Goal: Information Seeking & Learning: Learn about a topic

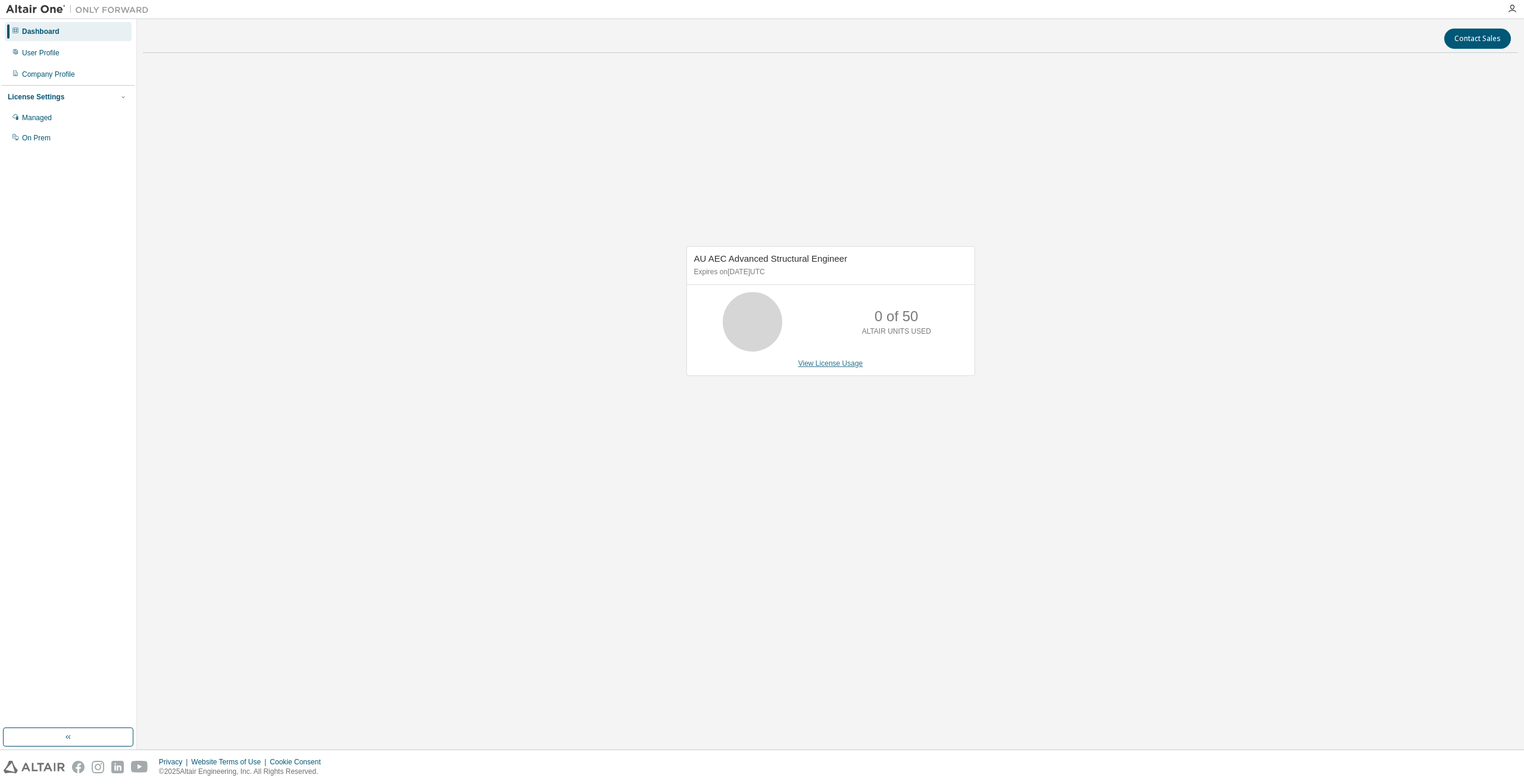
click at [841, 362] on link "View License Usage" at bounding box center [831, 364] width 65 height 8
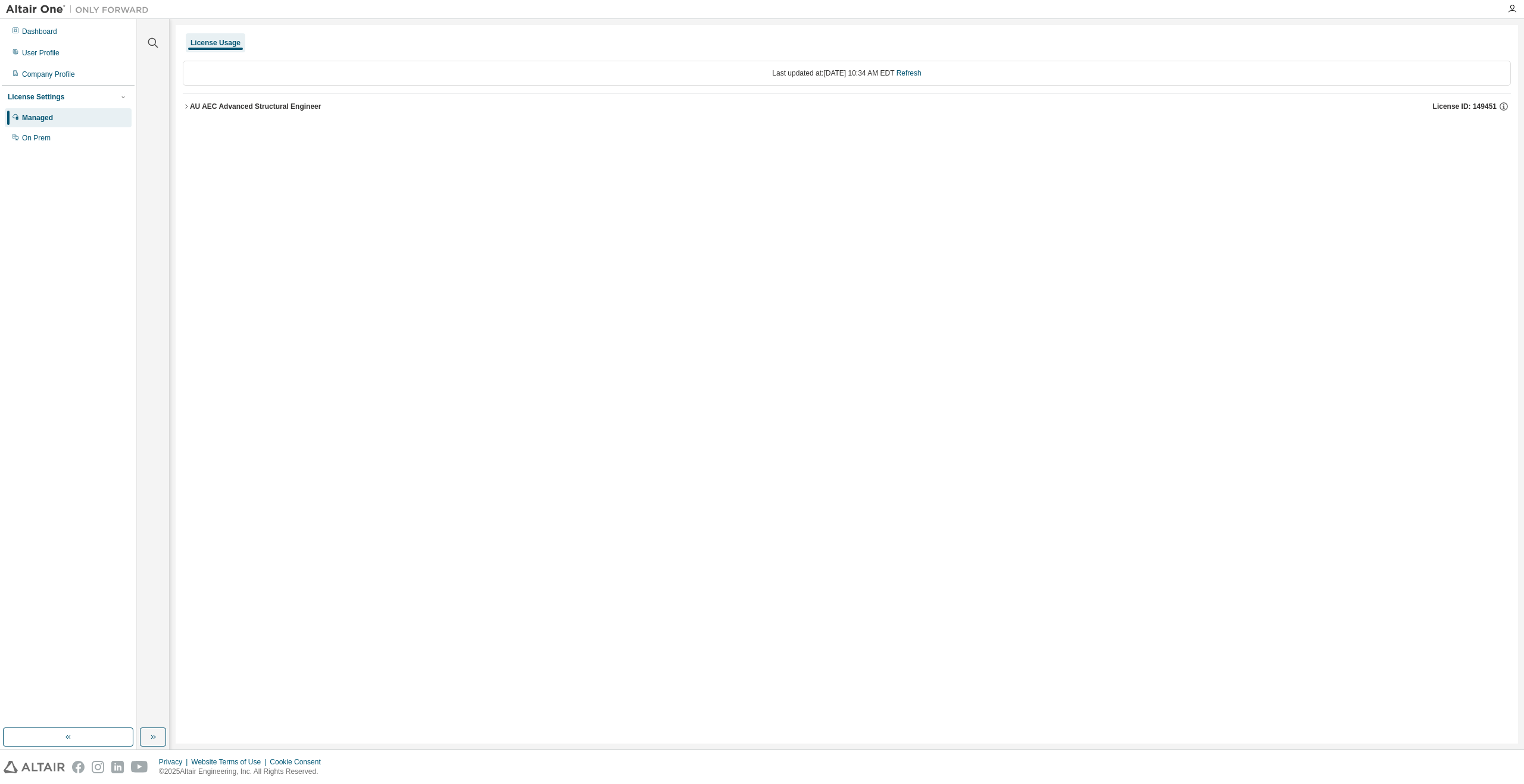
click at [184, 104] on icon "button" at bounding box center [186, 106] width 7 height 7
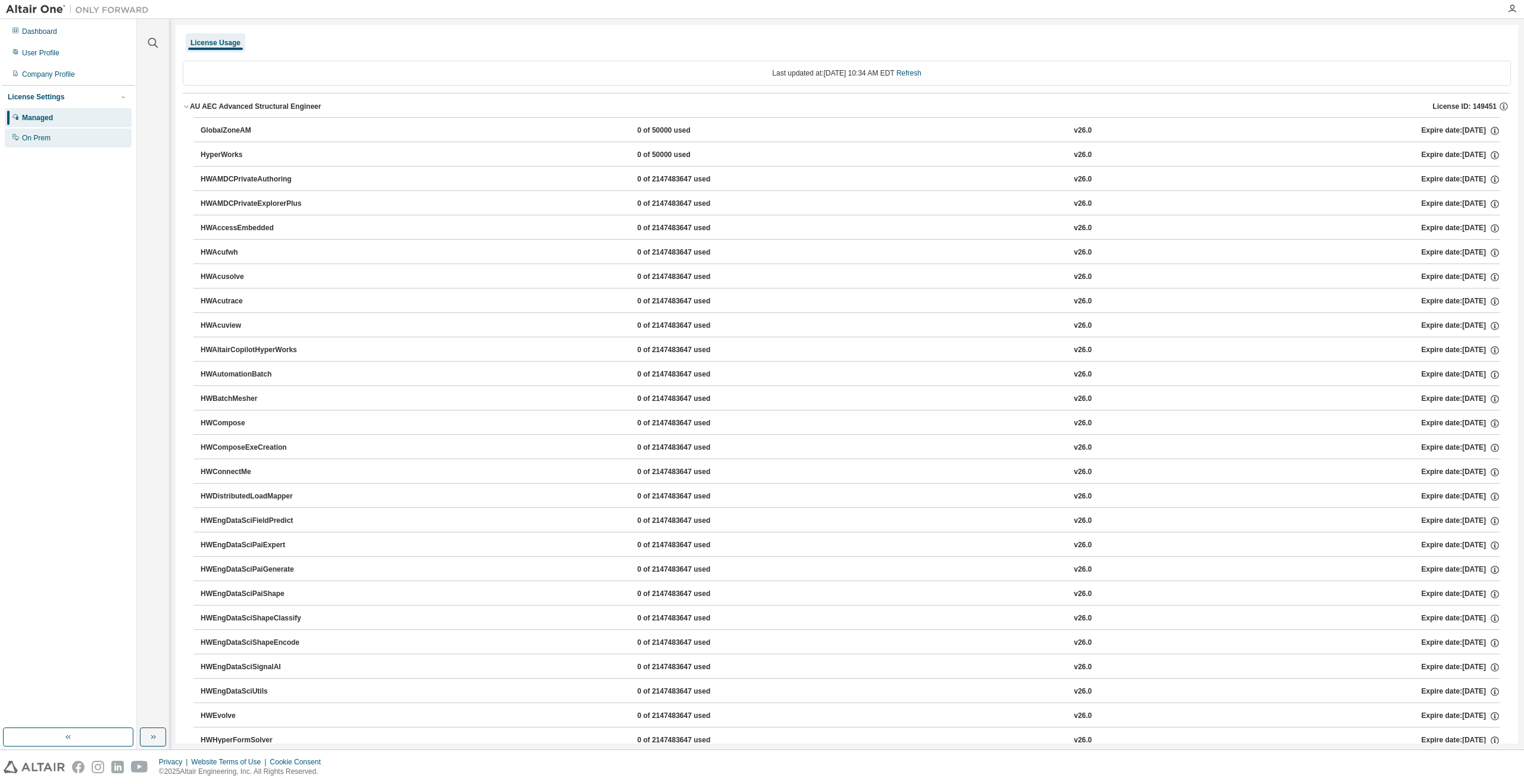
click at [33, 137] on div "On Prem" at bounding box center [37, 137] width 29 height 9
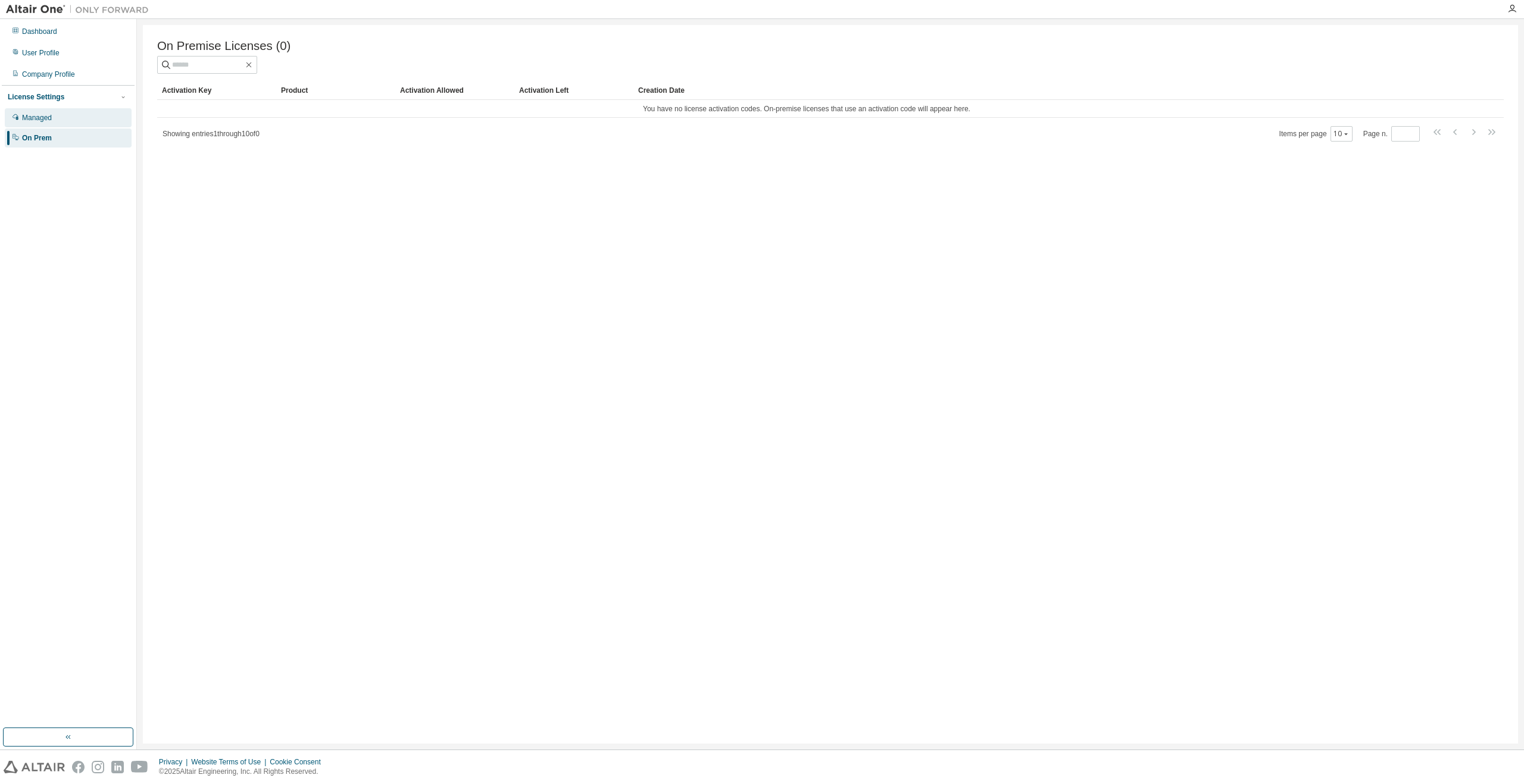
click at [42, 116] on div "Managed" at bounding box center [37, 117] width 30 height 9
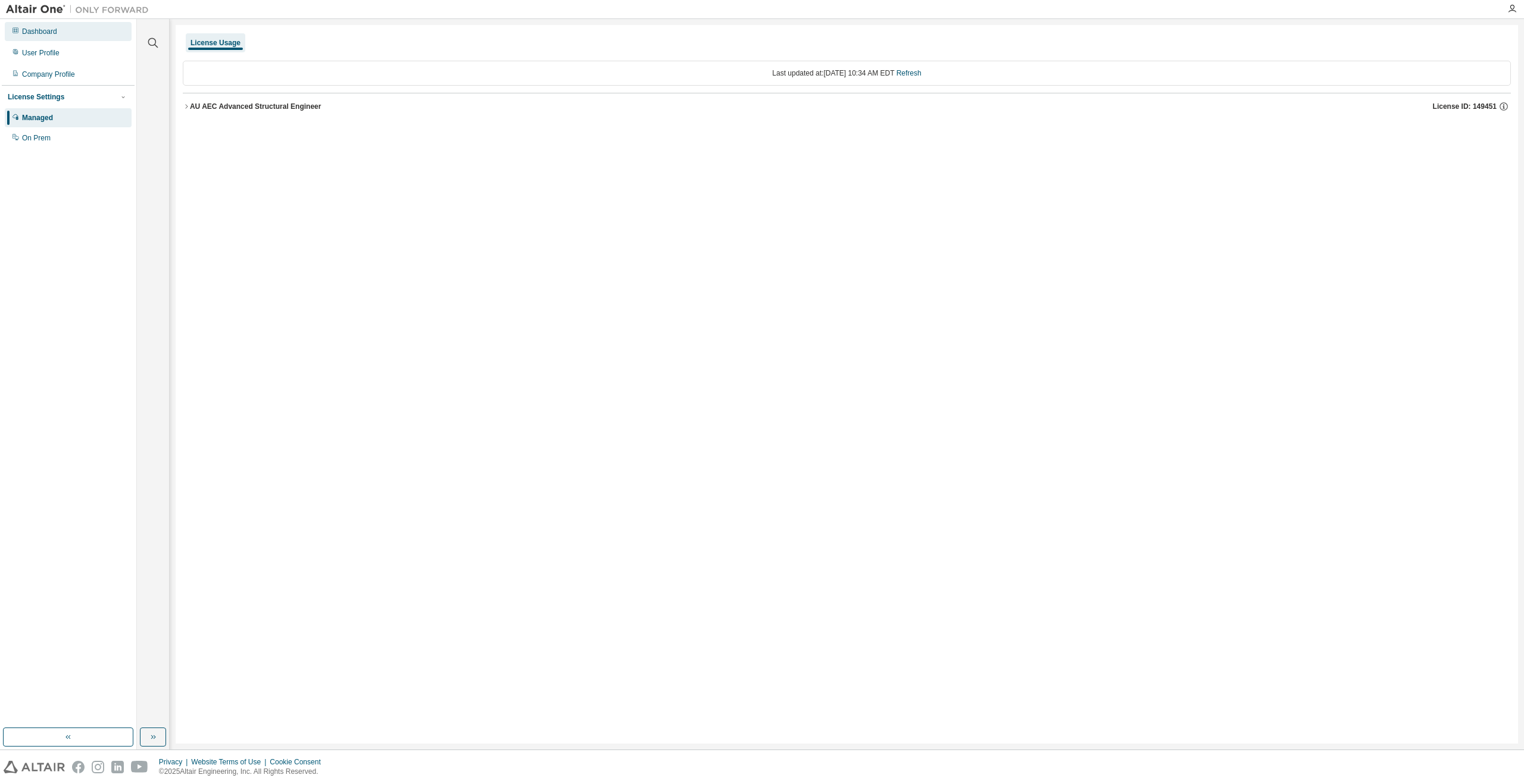
click at [37, 29] on div "Dashboard" at bounding box center [39, 31] width 35 height 9
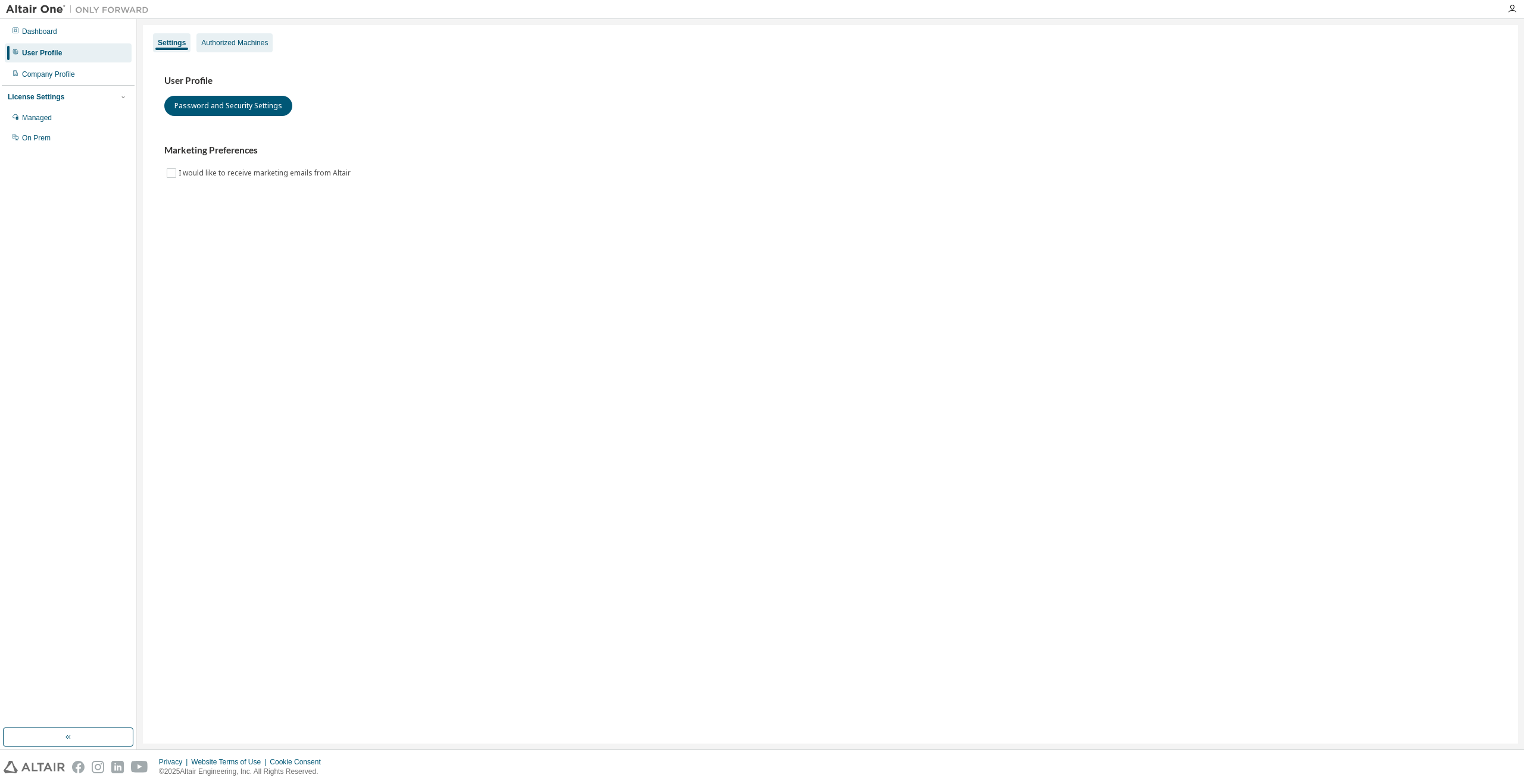
click at [239, 42] on div "Authorized Machines" at bounding box center [234, 42] width 67 height 9
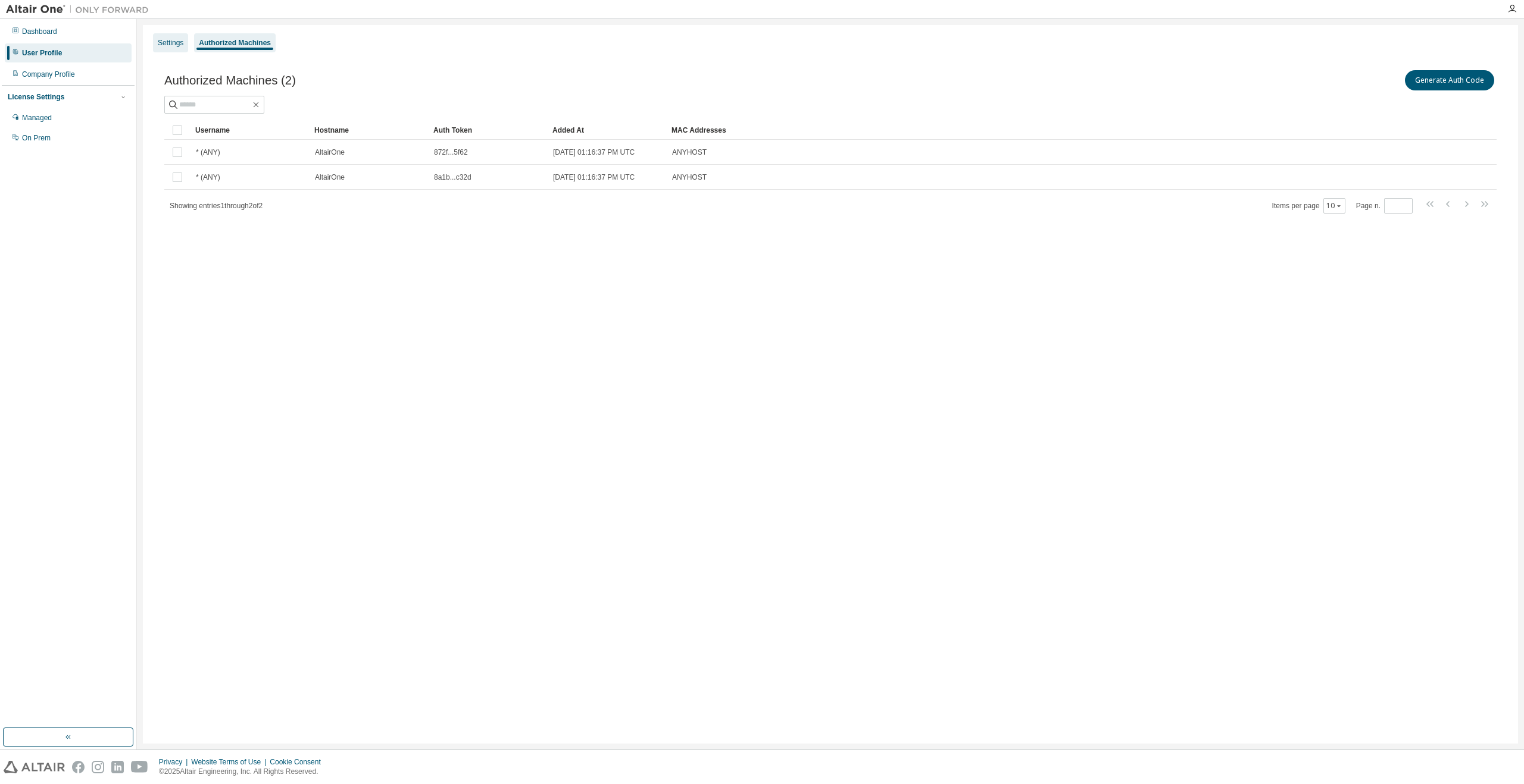
click at [178, 42] on div "Settings" at bounding box center [171, 42] width 25 height 9
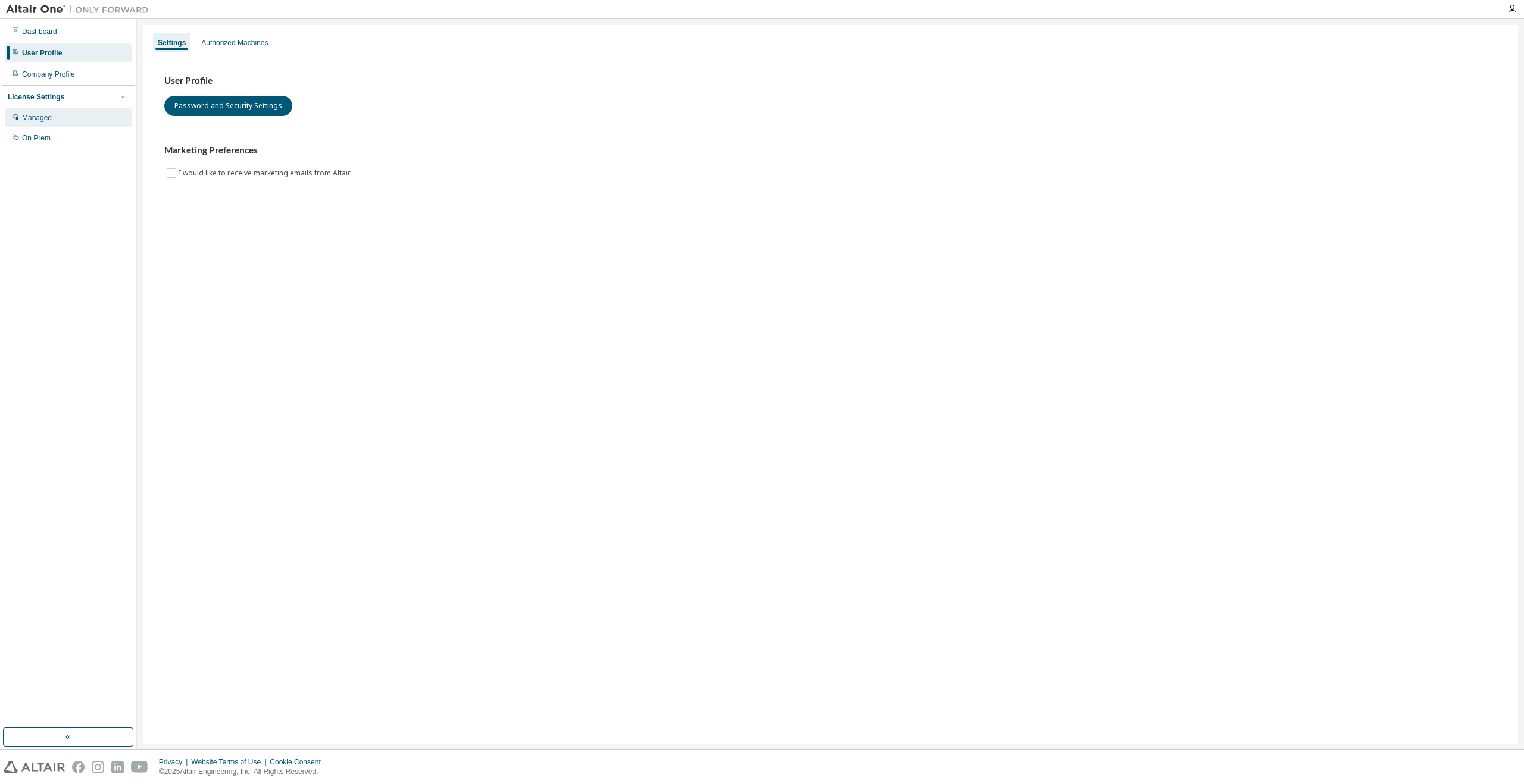
click at [41, 119] on div "Managed" at bounding box center [37, 117] width 30 height 9
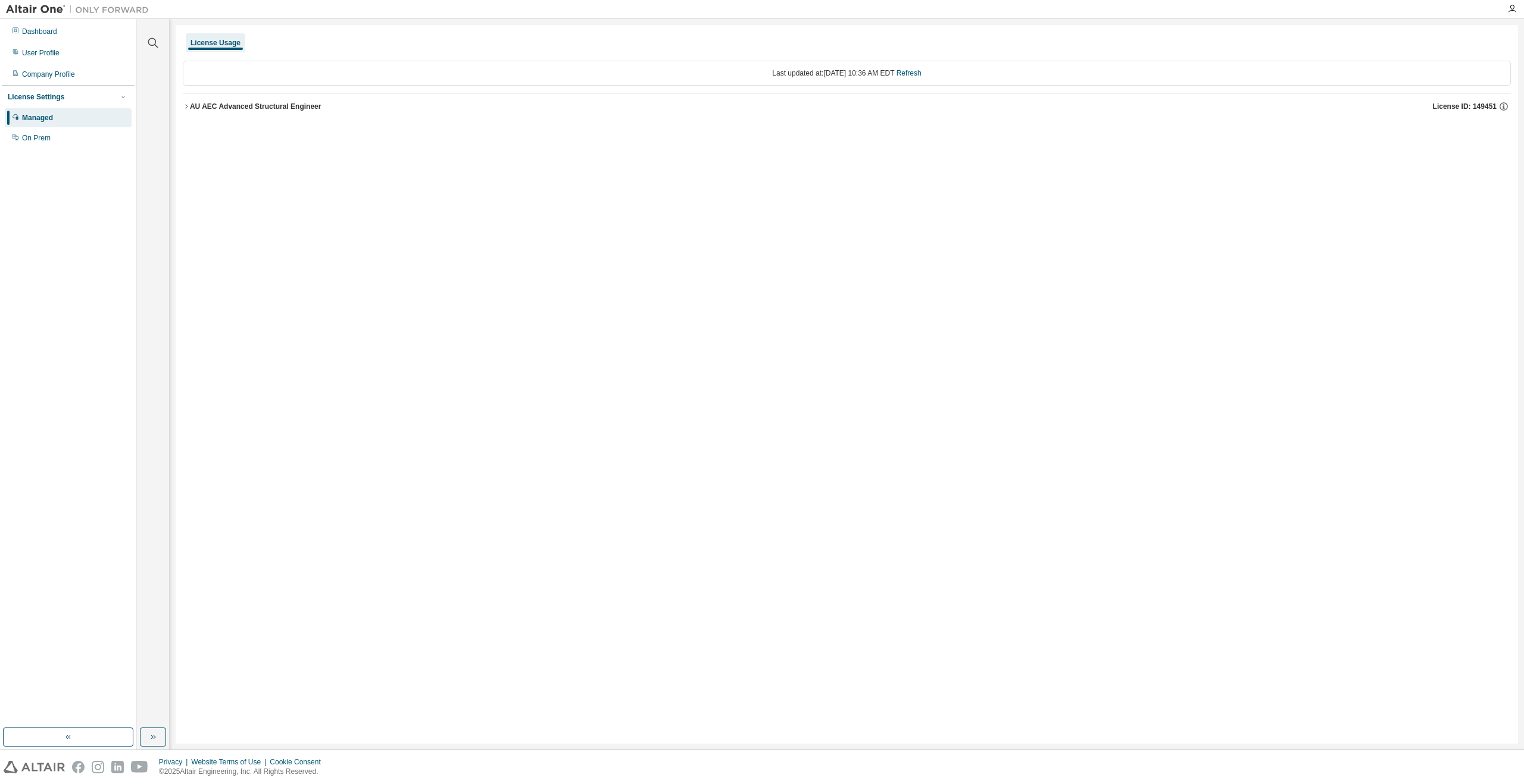
click at [187, 104] on icon "button" at bounding box center [186, 106] width 7 height 7
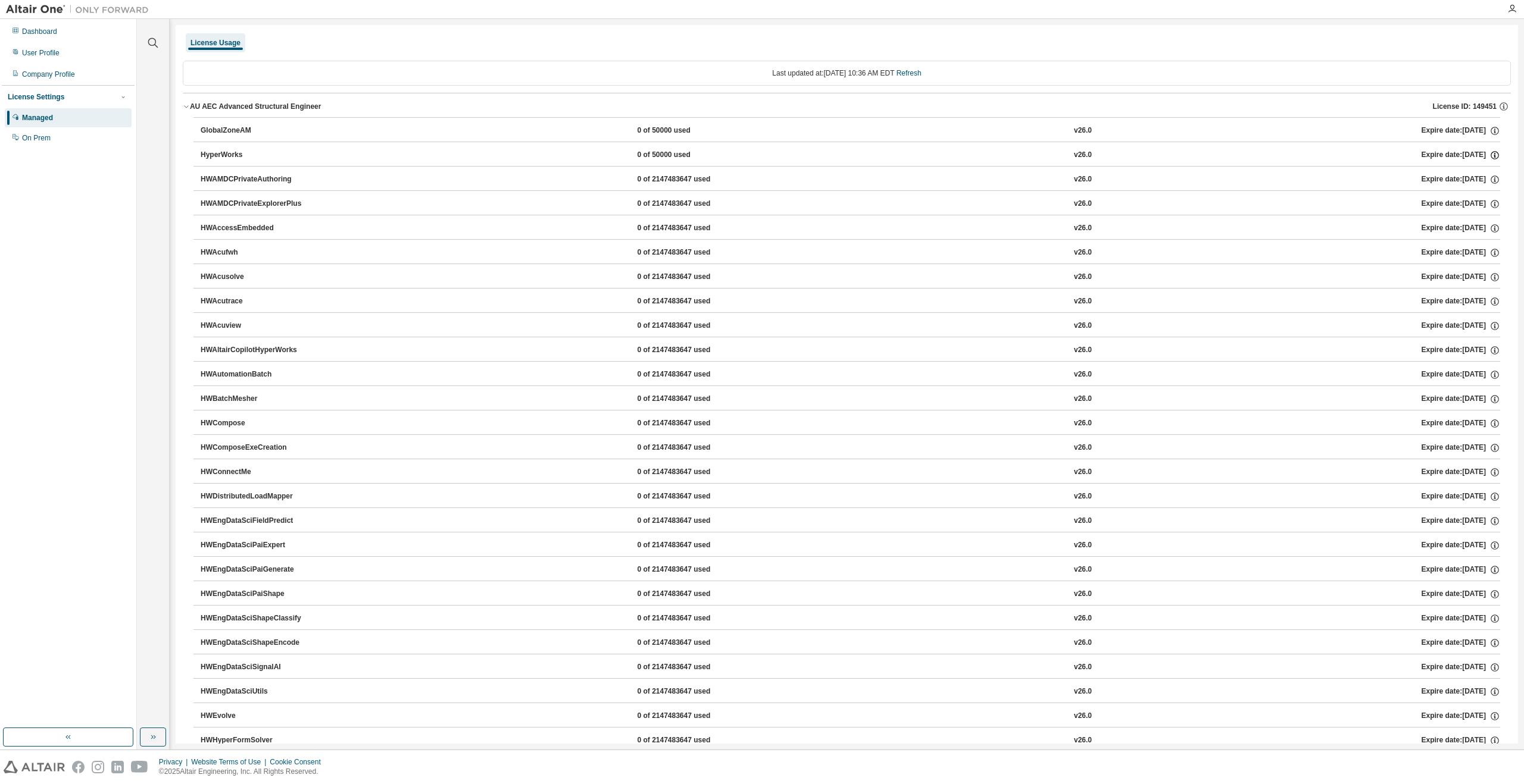
click at [1490, 154] on icon "button" at bounding box center [1495, 155] width 11 height 11
click at [44, 138] on div "On Prem" at bounding box center [37, 137] width 29 height 9
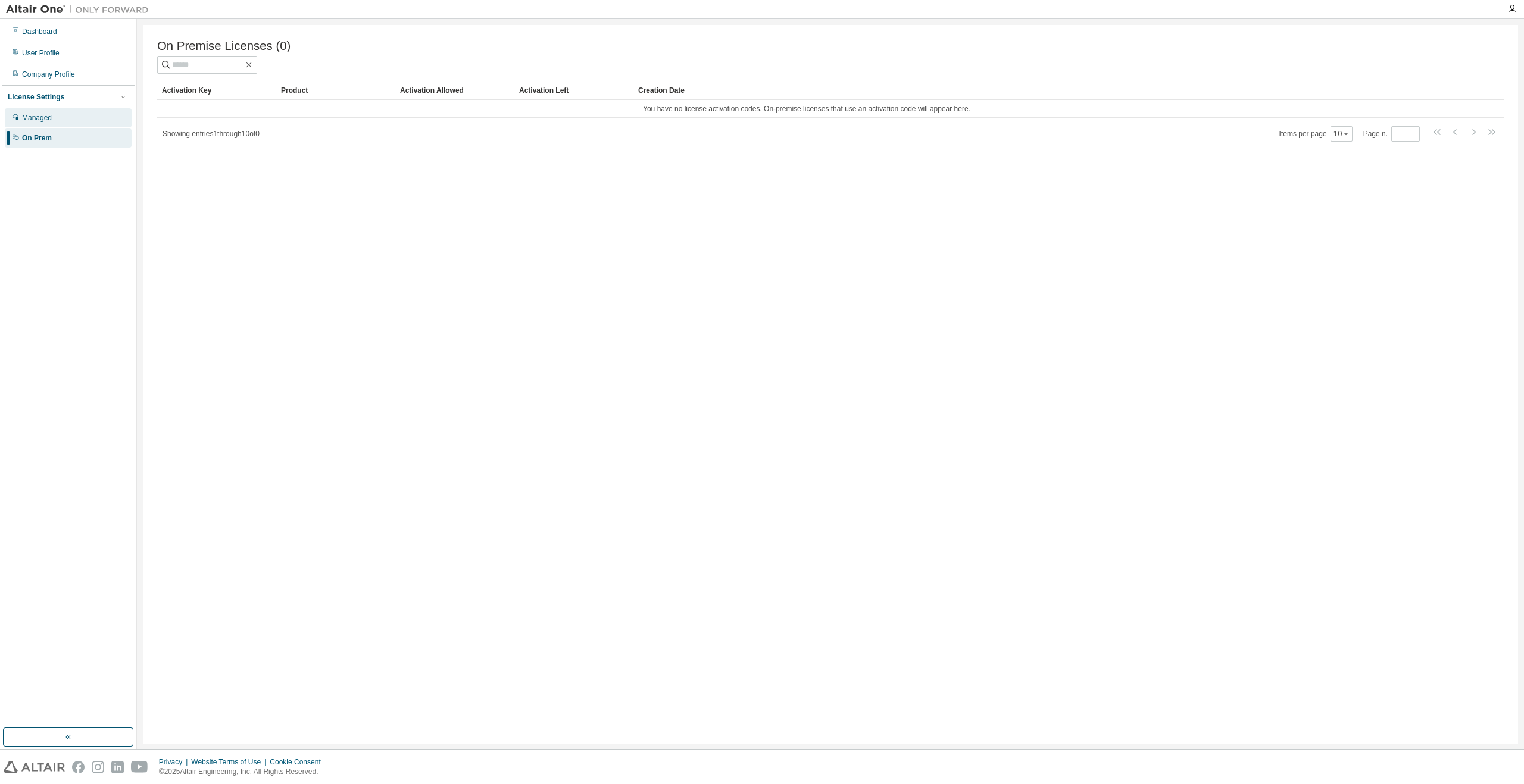
click at [47, 117] on div "Managed" at bounding box center [37, 117] width 30 height 9
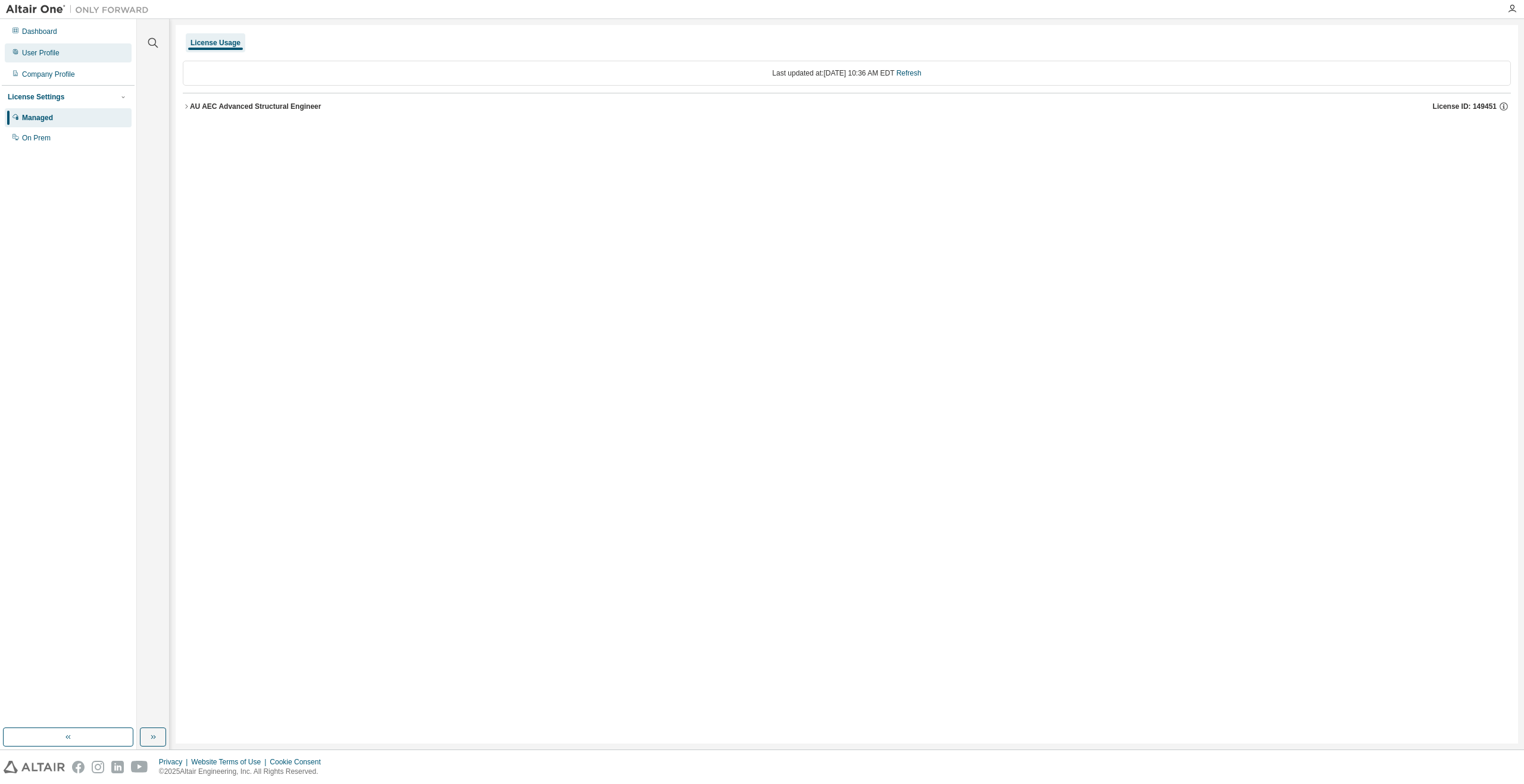
click at [48, 54] on div "User Profile" at bounding box center [41, 53] width 37 height 9
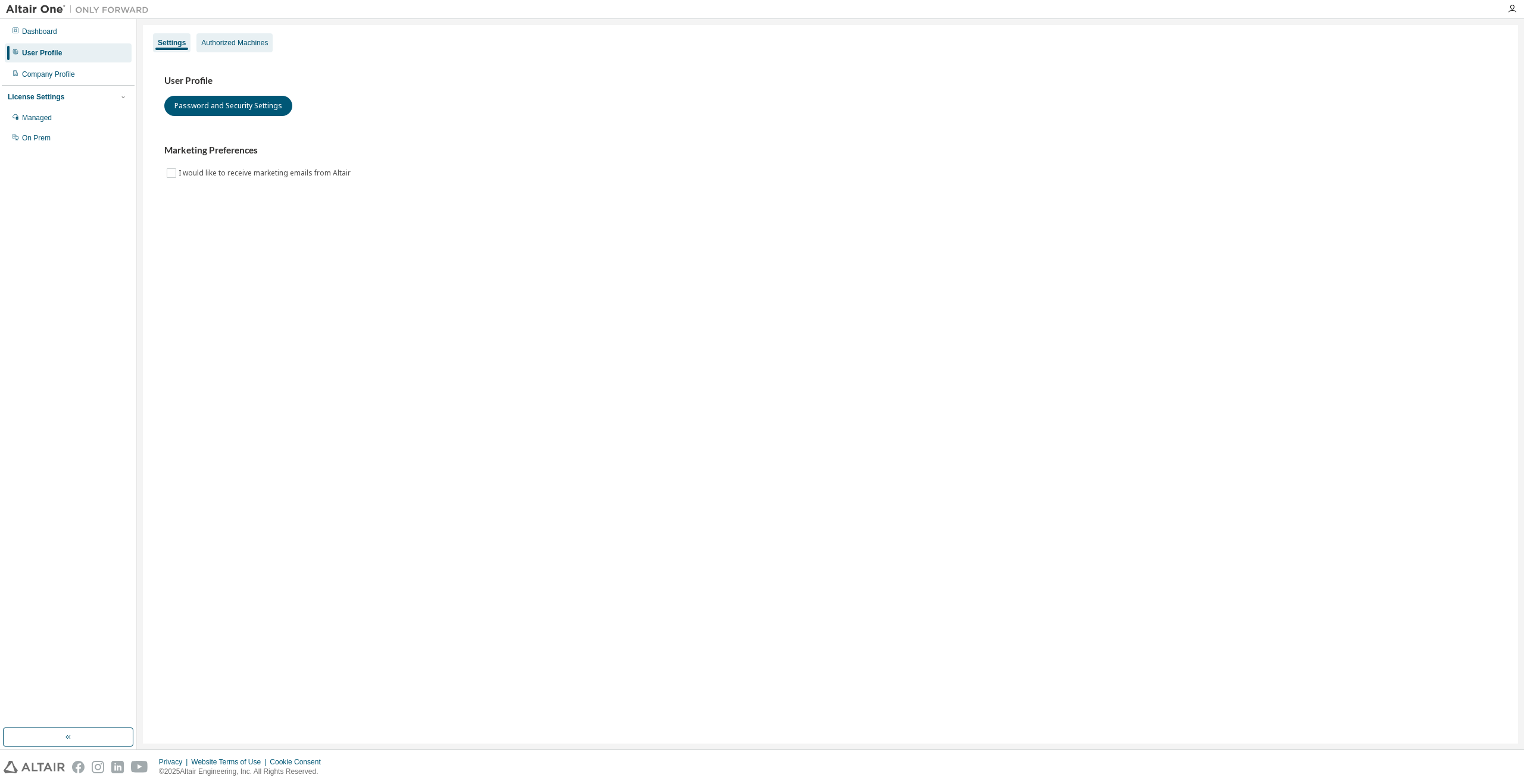
click at [251, 45] on div "Authorized Machines" at bounding box center [234, 42] width 67 height 9
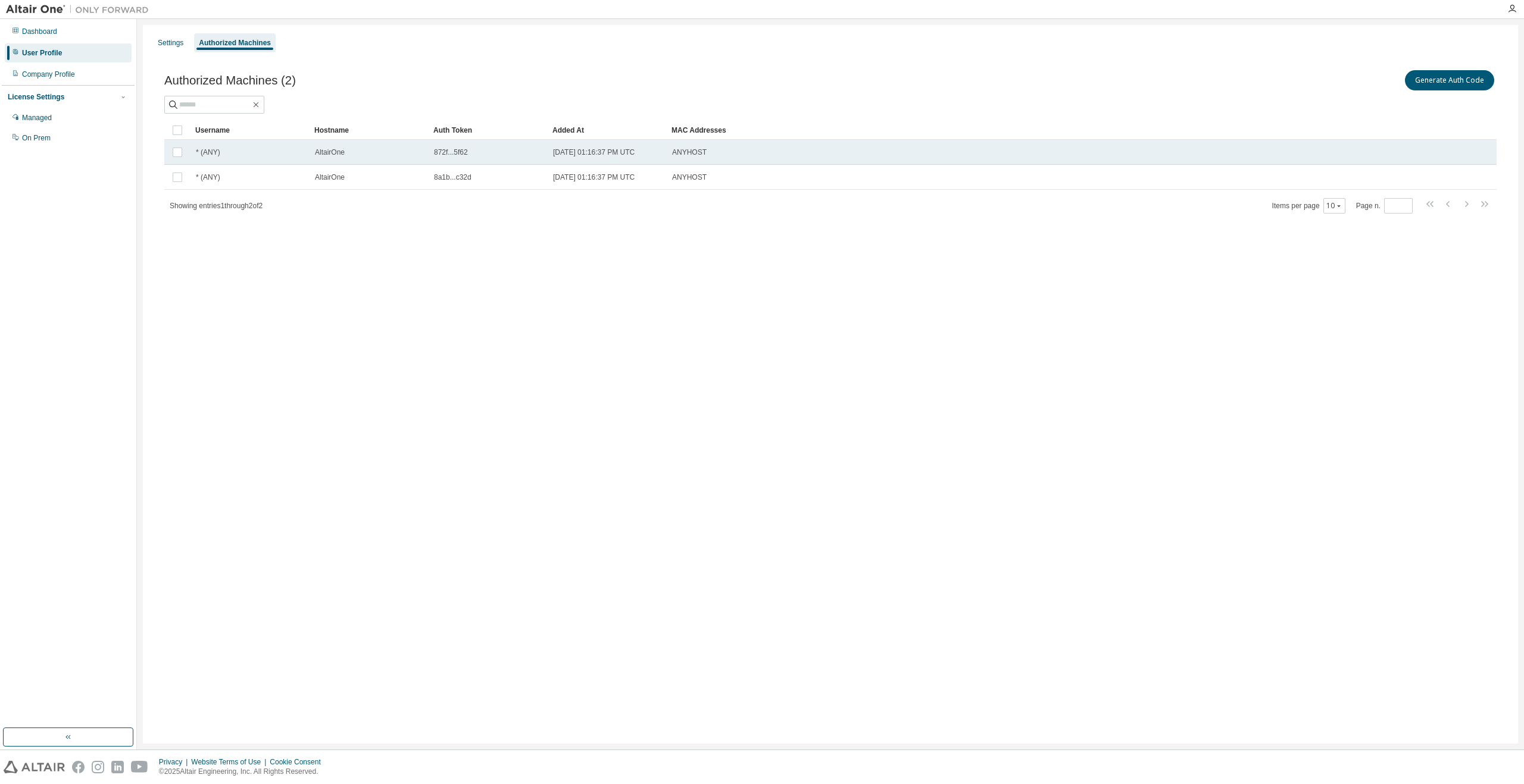
click at [243, 148] on div "* (ANY)" at bounding box center [250, 152] width 109 height 9
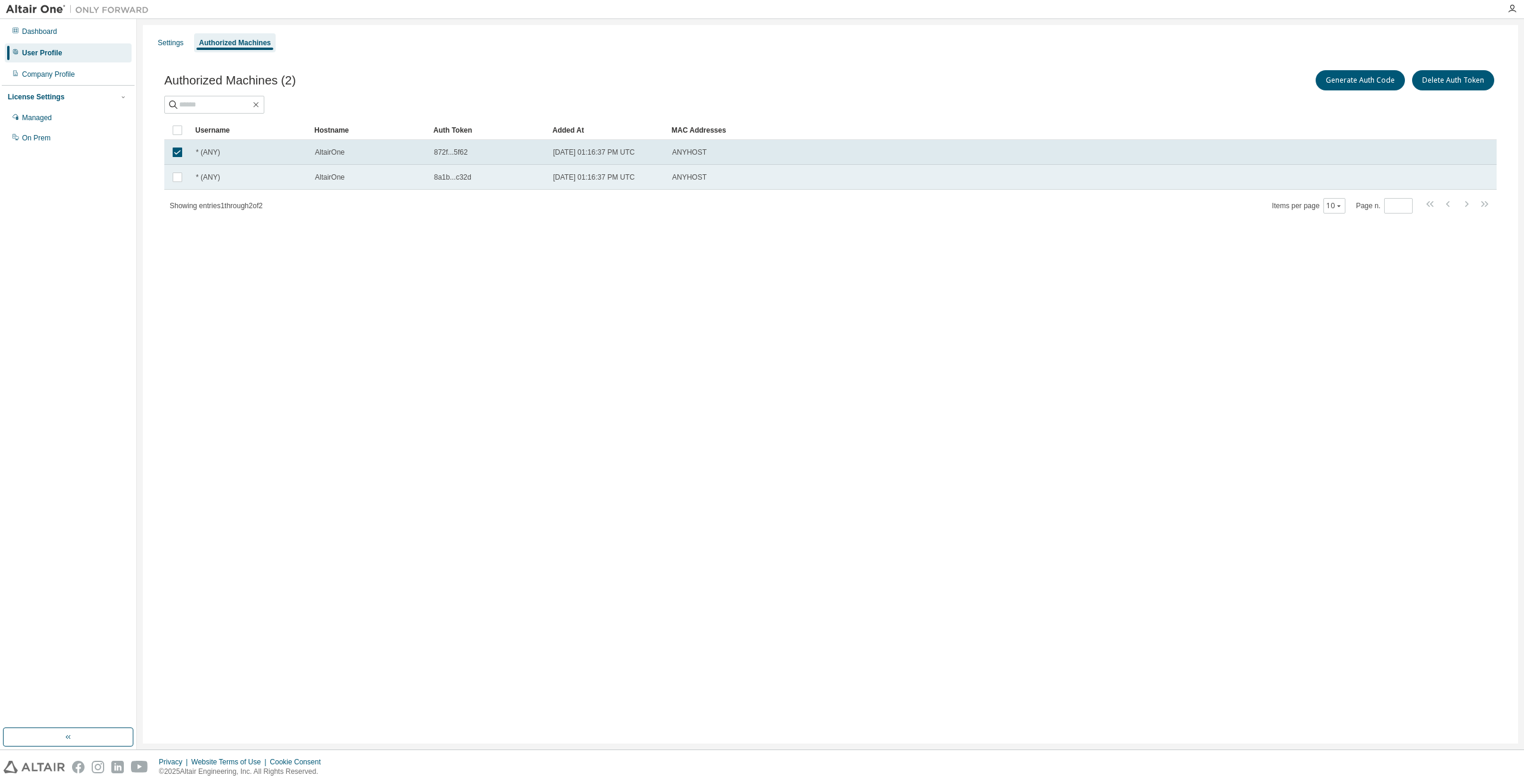
click at [279, 176] on div "* (ANY)" at bounding box center [250, 176] width 109 height 9
click at [276, 176] on div "* (ANY)" at bounding box center [250, 176] width 109 height 9
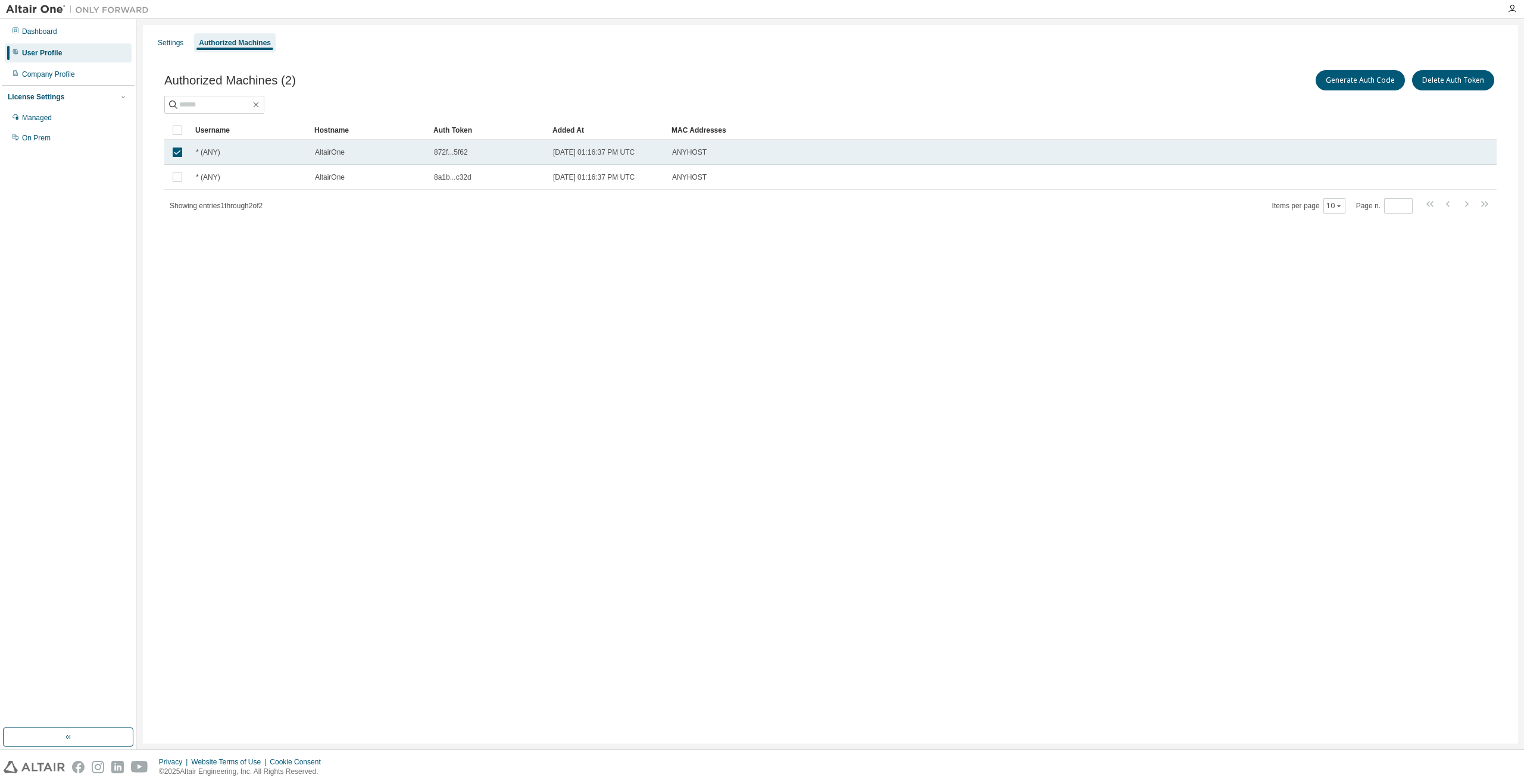
click at [284, 160] on td "* (ANY)" at bounding box center [250, 152] width 119 height 25
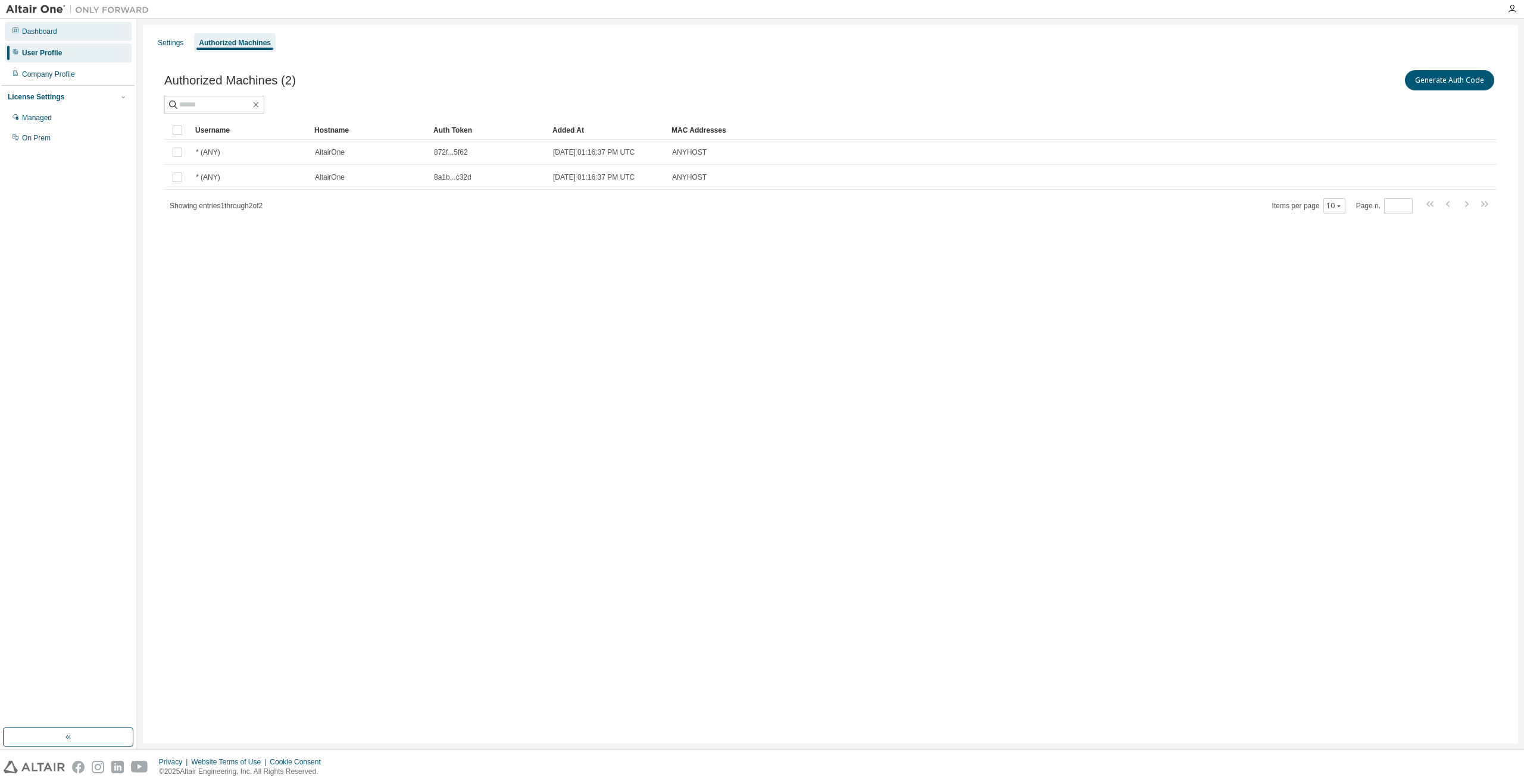
click at [31, 33] on div "Dashboard" at bounding box center [39, 31] width 35 height 9
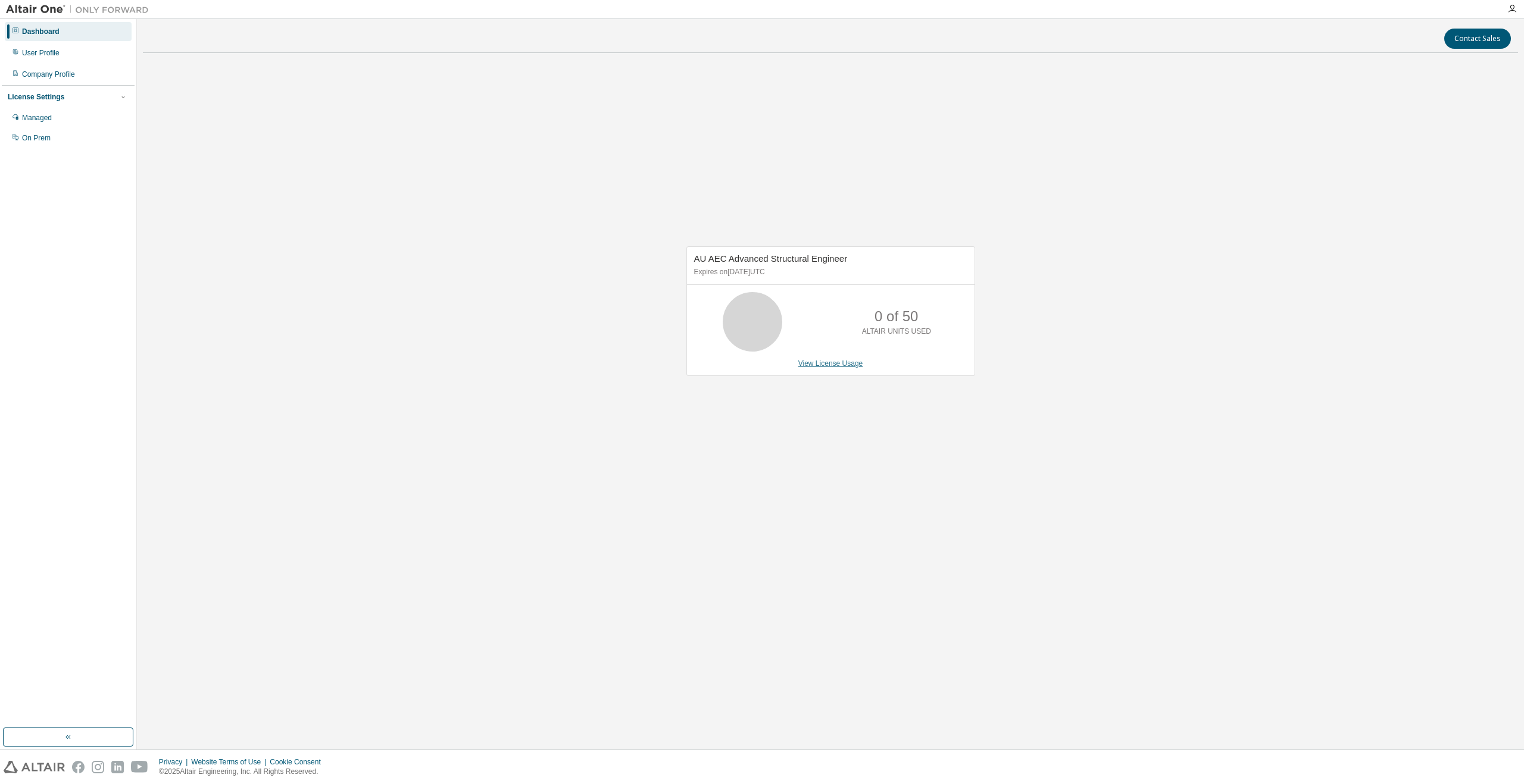
click at [846, 364] on link "View License Usage" at bounding box center [831, 364] width 65 height 8
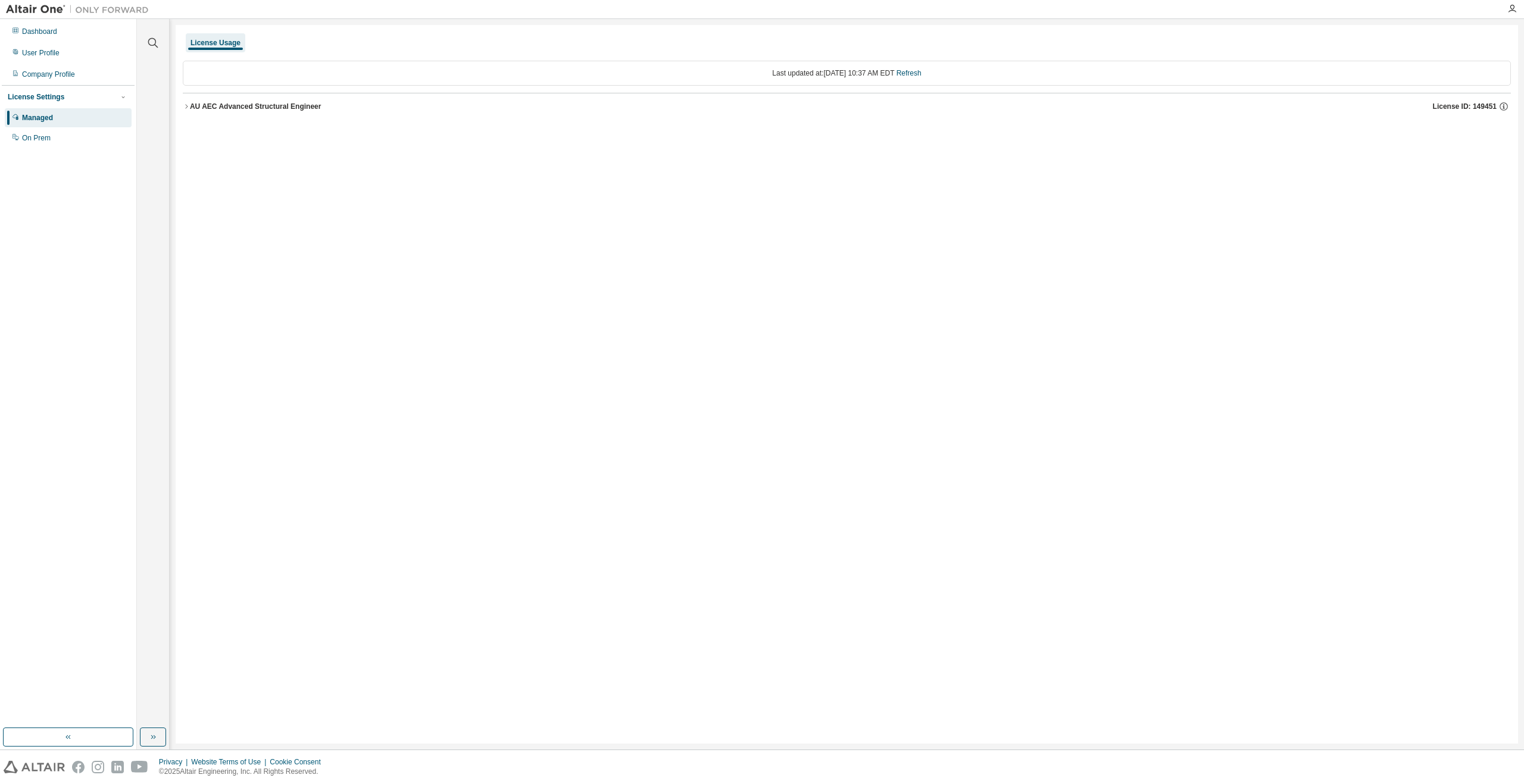
click at [194, 109] on div "AU AEC Advanced Structural Engineer" at bounding box center [256, 106] width 132 height 9
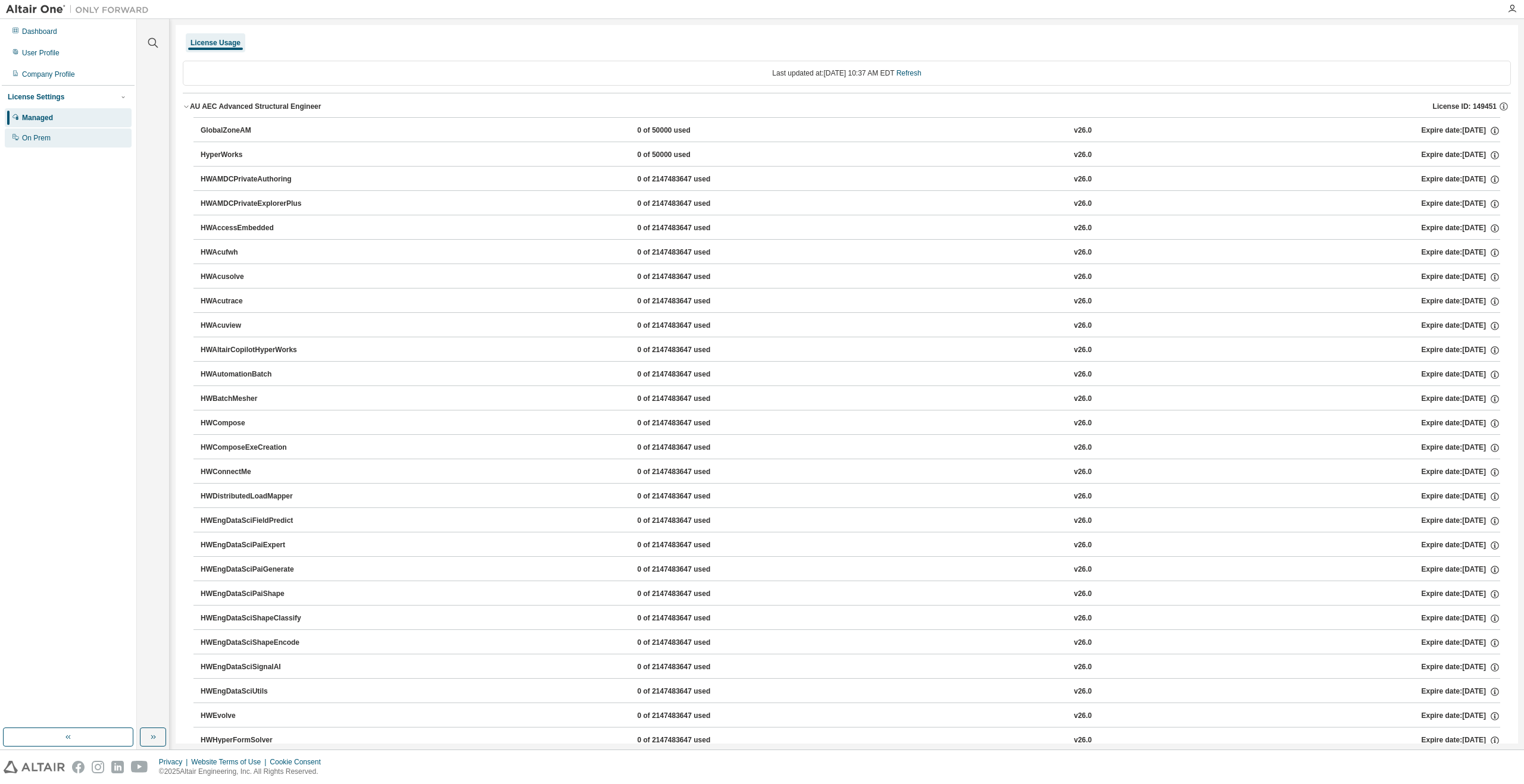
click at [42, 134] on div "On Prem" at bounding box center [37, 137] width 29 height 9
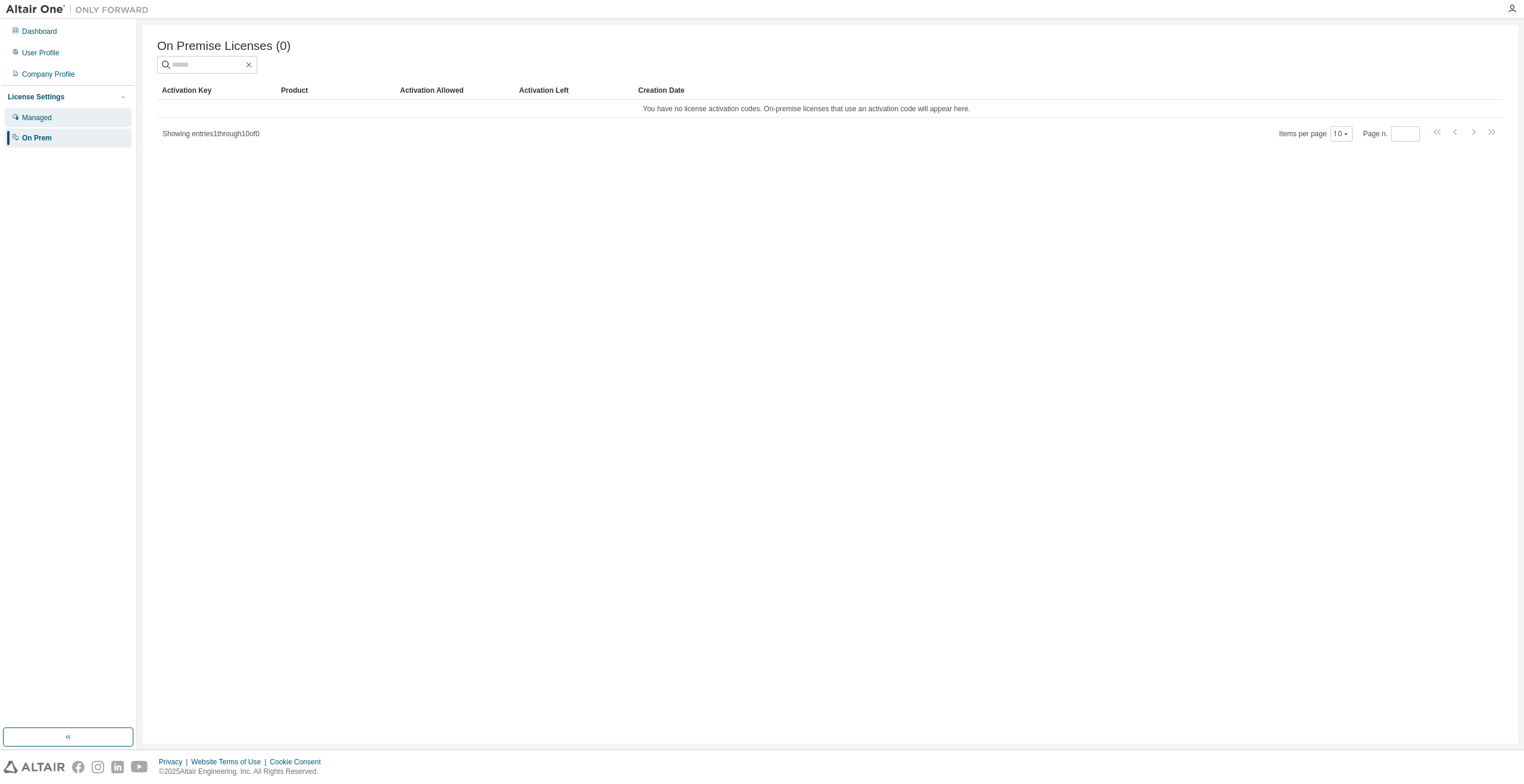
click at [61, 120] on div "Managed" at bounding box center [68, 118] width 127 height 19
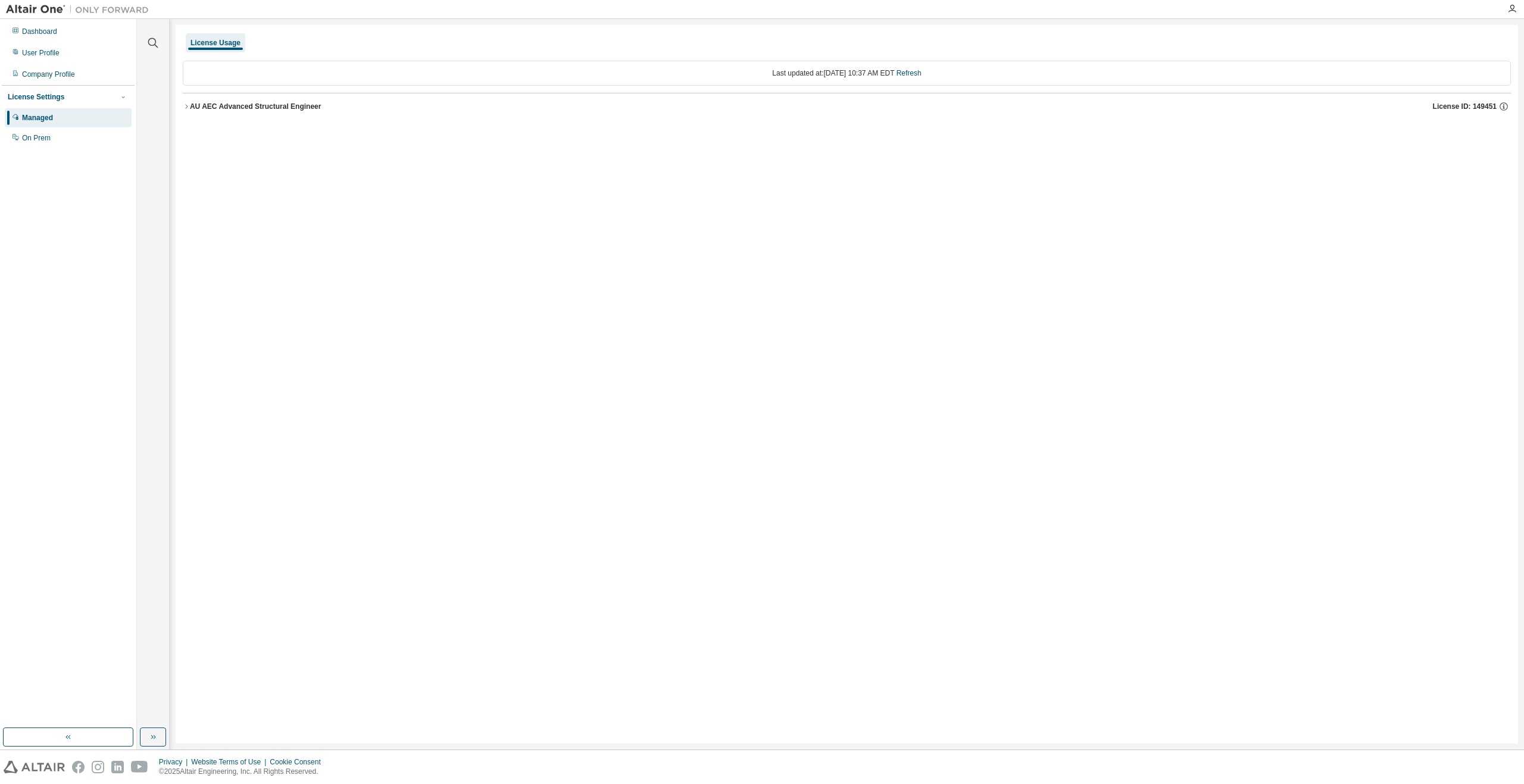
click at [229, 42] on div "License Usage" at bounding box center [215, 42] width 50 height 9
click at [222, 103] on div "AU AEC Advanced Structural Engineer" at bounding box center [256, 106] width 132 height 9
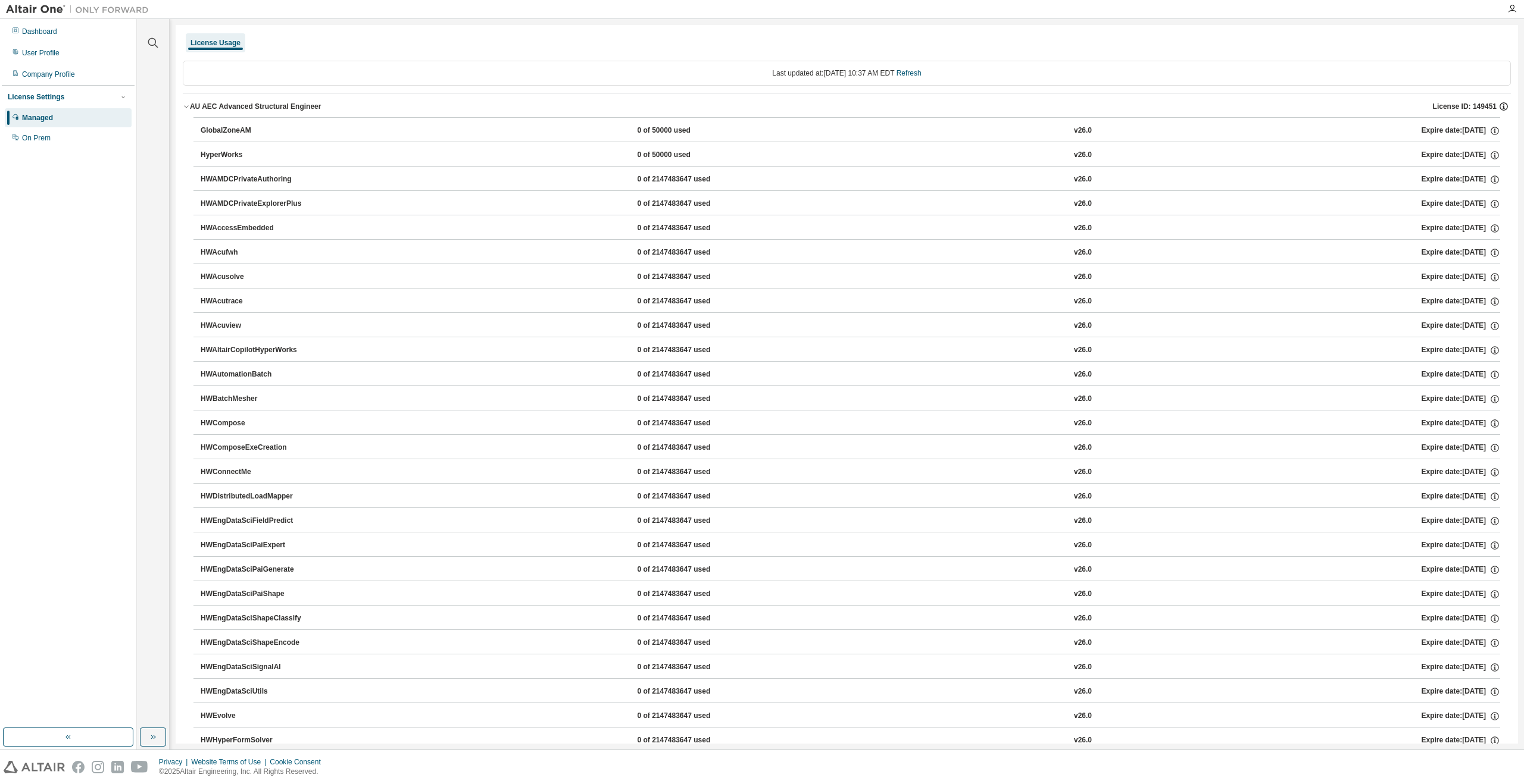
click at [1499, 104] on icon "button" at bounding box center [1504, 106] width 11 height 11
